Goal: Check status

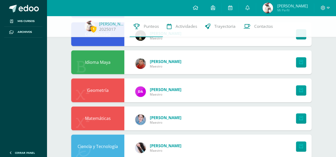
scroll to position [117, 0]
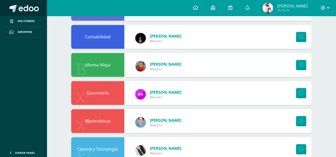
click at [41, 14] on link at bounding box center [23, 8] width 47 height 16
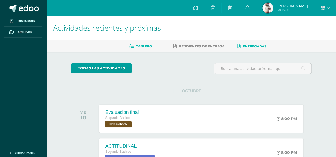
drag, startPoint x: 0, startPoint y: 0, endPoint x: 248, endPoint y: 46, distance: 252.1
click at [248, 46] on span "Entregadas" at bounding box center [255, 46] width 24 height 4
